Goal: Task Accomplishment & Management: Use online tool/utility

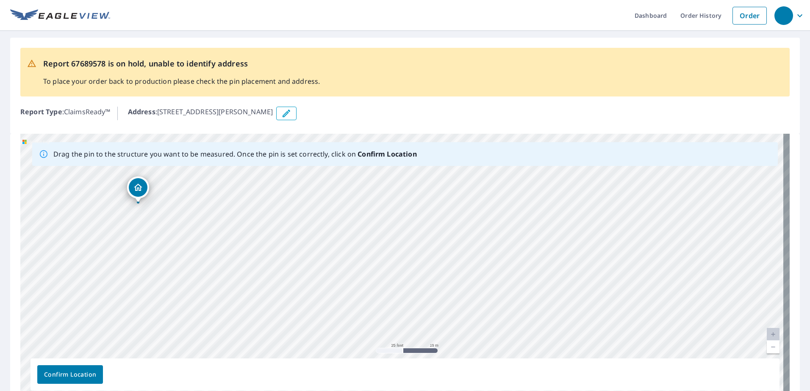
drag, startPoint x: 432, startPoint y: 279, endPoint x: 136, endPoint y: 189, distance: 309.2
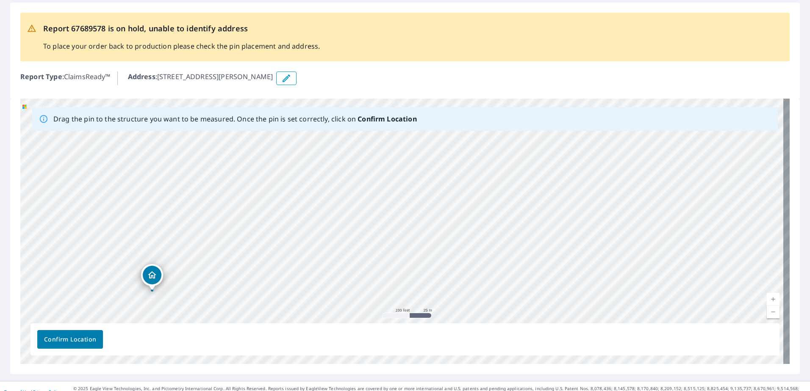
scroll to position [47, 0]
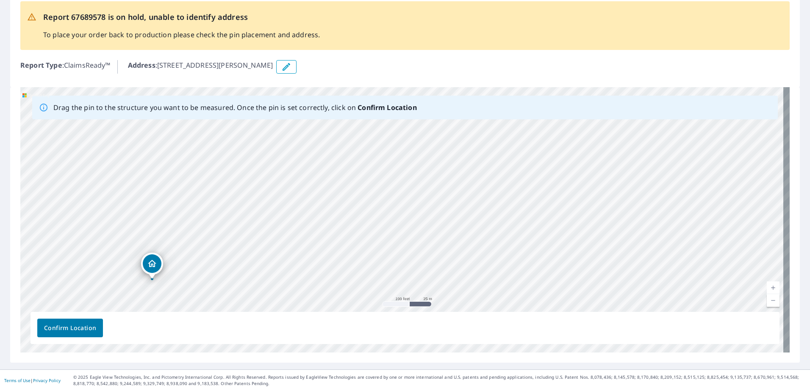
click at [61, 326] on span "Confirm Location" at bounding box center [70, 328] width 52 height 11
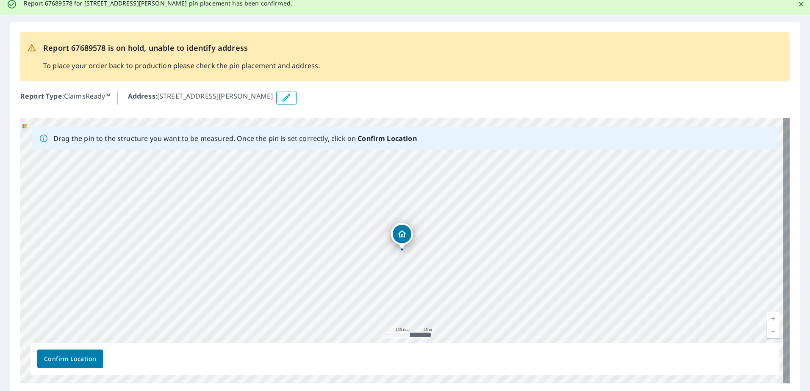
scroll to position [0, 0]
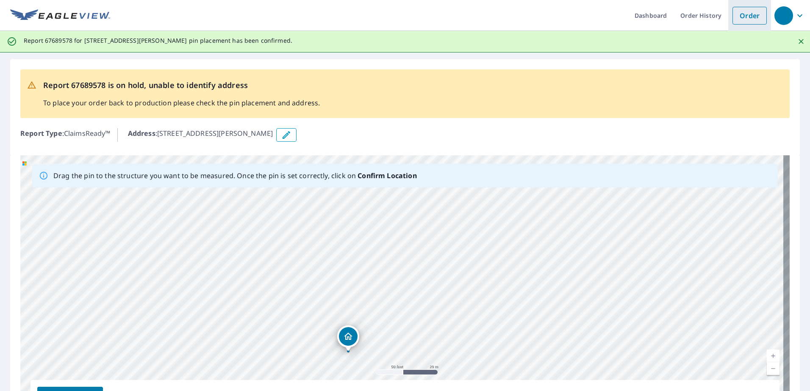
click at [751, 22] on link "Order" at bounding box center [750, 16] width 34 height 18
